Goal: Information Seeking & Learning: Learn about a topic

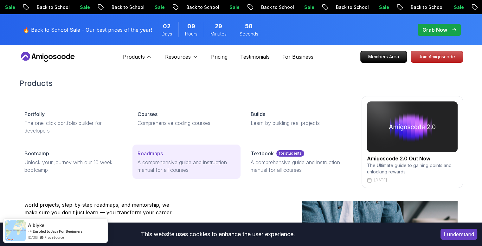
click at [158, 162] on p "A comprehensive guide and instruction manual for all courses" at bounding box center [187, 166] width 98 height 15
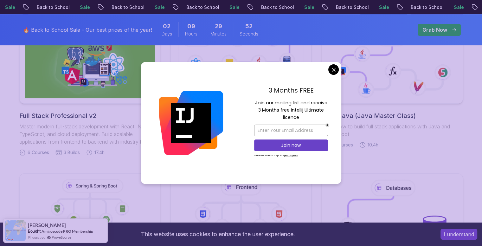
scroll to position [198, 0]
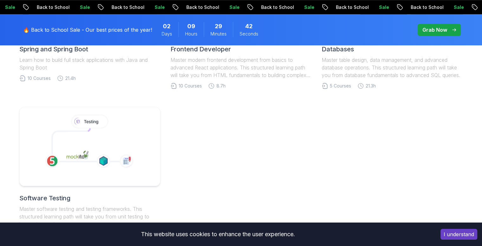
scroll to position [445, 0]
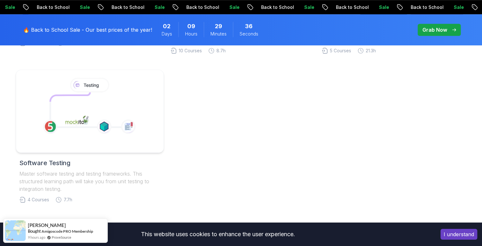
click at [58, 113] on icon at bounding box center [89, 109] width 78 height 35
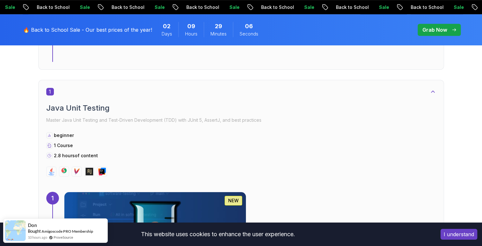
scroll to position [338, 0]
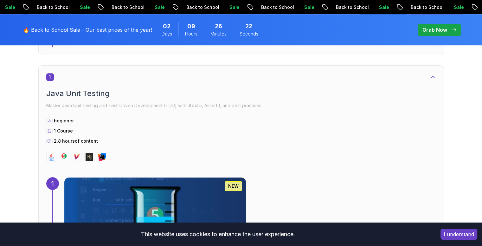
click at [324, 177] on div "2.75h NEW Java Unit Testing and TDD Pro Master Java Unit Testing and Test-Drive…" at bounding box center [250, 227] width 372 height 101
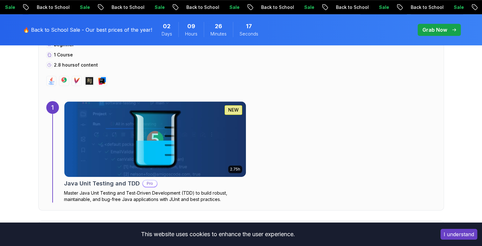
scroll to position [427, 0]
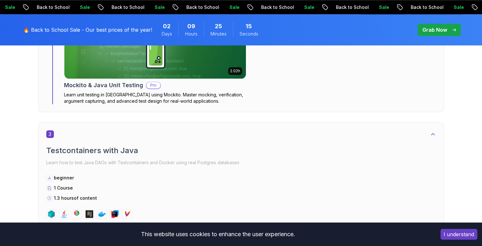
scroll to position [756, 0]
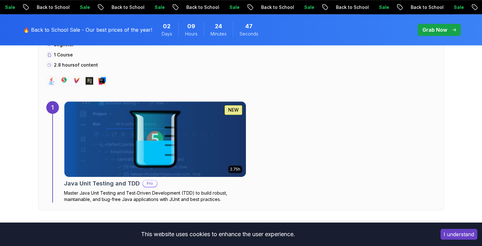
scroll to position [427, 0]
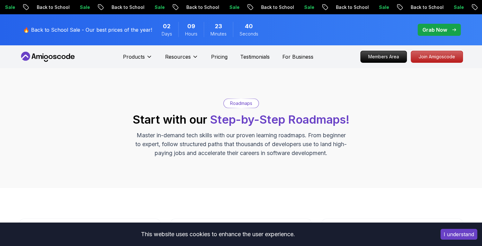
scroll to position [445, 0]
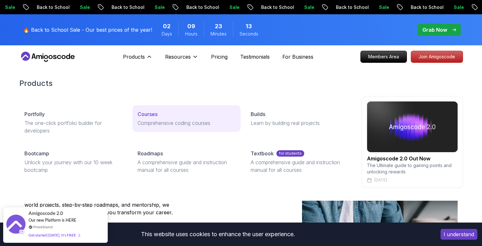
click at [162, 122] on p "Comprehensive coding courses" at bounding box center [187, 123] width 98 height 8
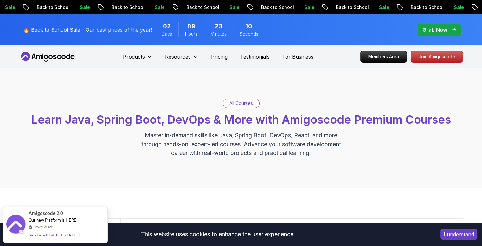
click at [429, 157] on div "All Courses Learn Java, Spring Boot, DevOps & More with Amigoscode Premium Cour…" at bounding box center [241, 128] width 444 height 59
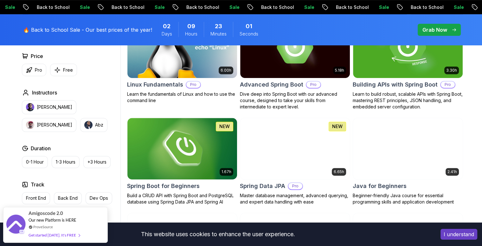
scroll to position [241, 0]
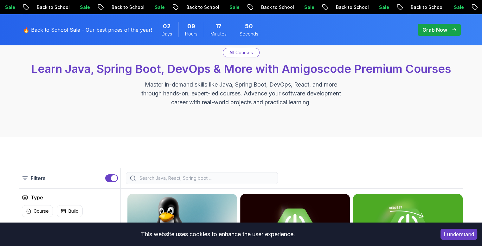
scroll to position [63, 0]
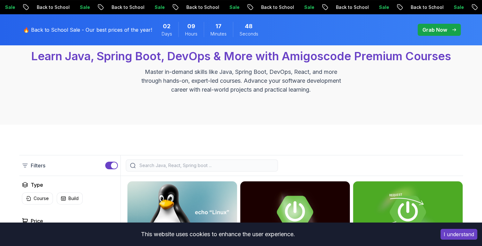
click at [213, 161] on div at bounding box center [202, 166] width 152 height 12
click at [175, 165] on input "search" at bounding box center [206, 165] width 136 height 6
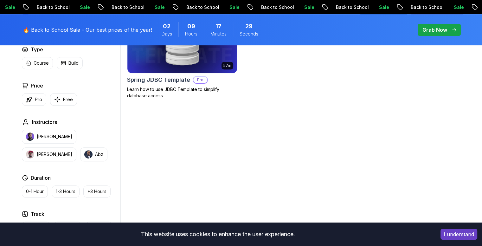
scroll to position [229, 0]
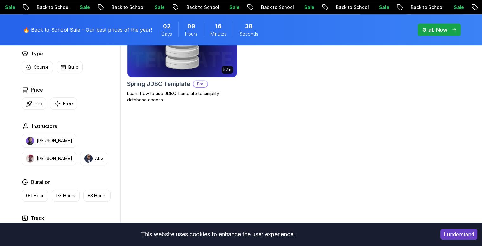
click at [306, 146] on div "57m Spring JDBC Template Pro Learn how to use JDBC Template to simplify databas…" at bounding box center [295, 149] width 336 height 279
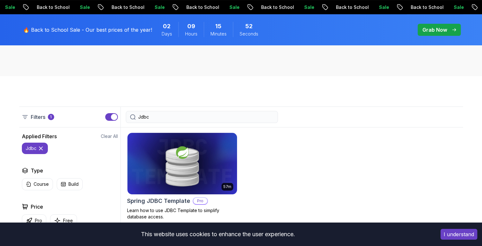
scroll to position [136, 0]
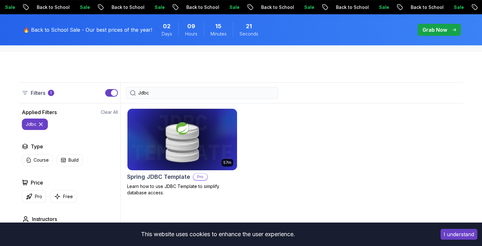
click at [377, 122] on div "57m Spring JDBC Template Pro Learn how to use JDBC Template to simplify databas…" at bounding box center [295, 152] width 336 height 88
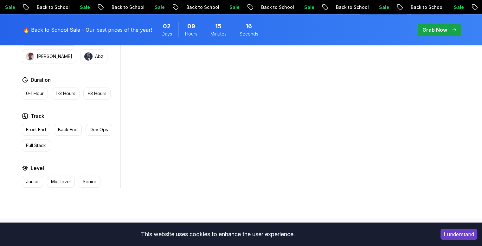
scroll to position [314, 0]
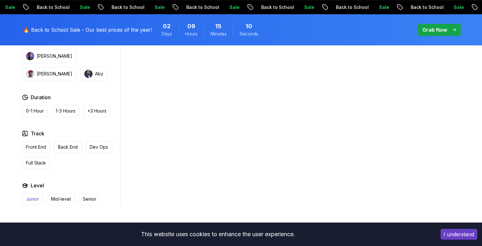
click at [30, 199] on p "Junior" at bounding box center [32, 199] width 13 height 6
click at [64, 144] on p "Back End" at bounding box center [68, 147] width 20 height 6
click at [454, 232] on button "I understand" at bounding box center [459, 234] width 37 height 11
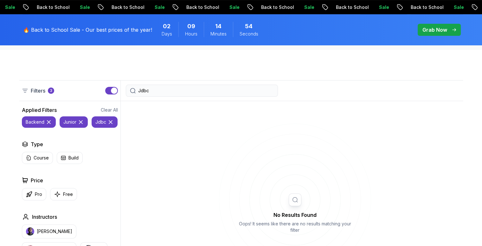
scroll to position [134, 0]
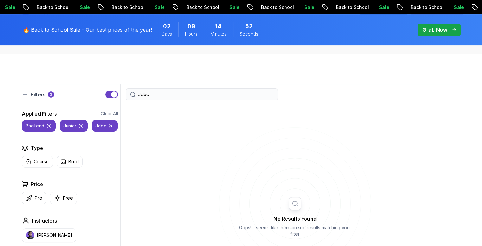
click at [204, 89] on div "Jdbc" at bounding box center [202, 94] width 152 height 12
click at [181, 92] on input "Jdbc" at bounding box center [206, 94] width 136 height 6
type input "J"
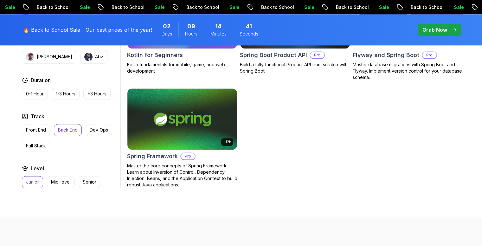
scroll to position [703, 0]
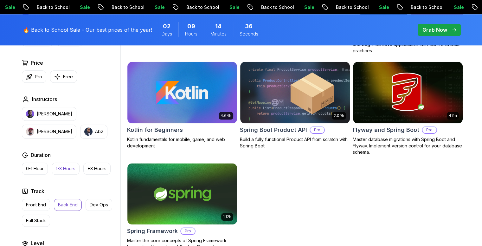
click at [61, 169] on p "1-3 Hours" at bounding box center [66, 169] width 20 height 6
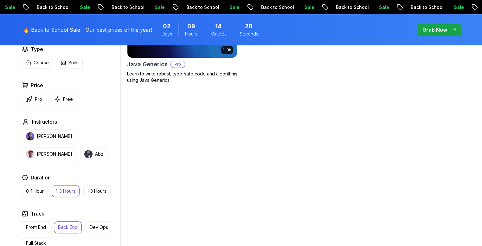
scroll to position [239, 0]
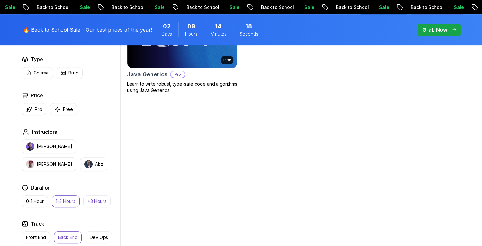
click at [102, 198] on p "+3 Hours" at bounding box center [97, 201] width 19 height 6
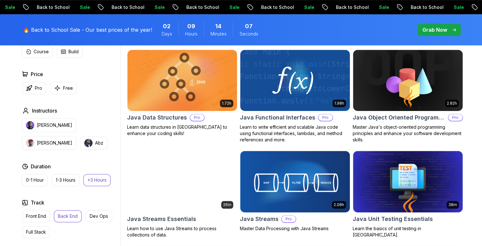
scroll to position [409, 0]
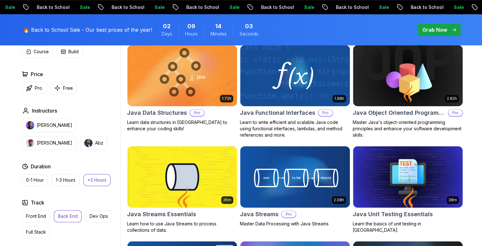
click at [103, 146] on div "[PERSON_NAME] [PERSON_NAME]" at bounding box center [70, 134] width 96 height 32
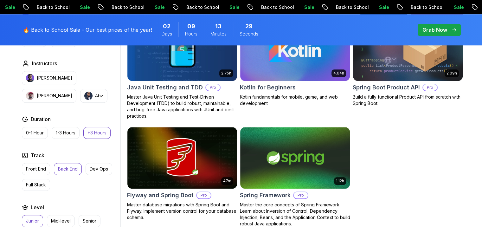
scroll to position [655, 0]
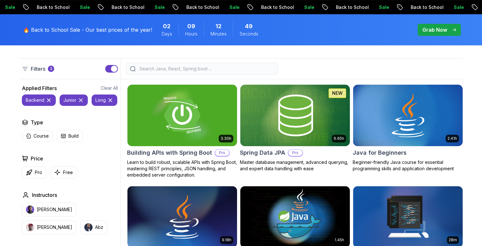
scroll to position [173, 0]
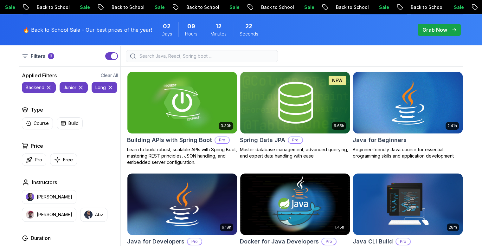
click at [204, 57] on input "search" at bounding box center [206, 56] width 136 height 6
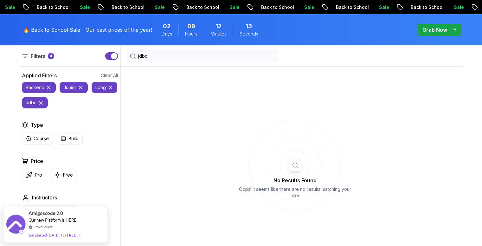
type input "jdbc"
click at [110, 86] on icon at bounding box center [110, 87] width 6 height 6
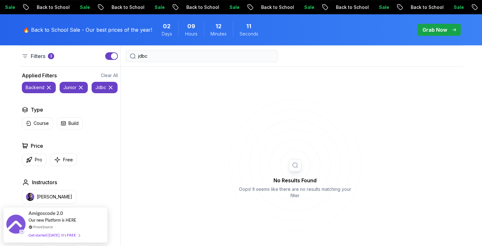
click at [81, 88] on icon at bounding box center [81, 87] width 6 height 6
click at [49, 87] on icon at bounding box center [49, 87] width 6 height 6
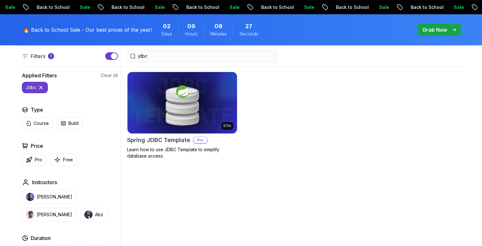
click at [41, 86] on icon at bounding box center [41, 87] width 6 height 6
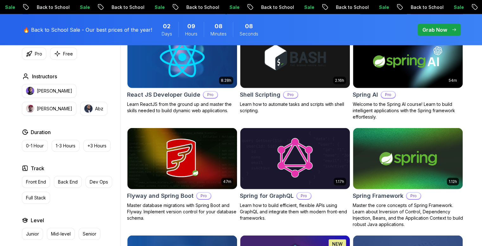
scroll to position [1543, 0]
